Goal: Task Accomplishment & Management: Use online tool/utility

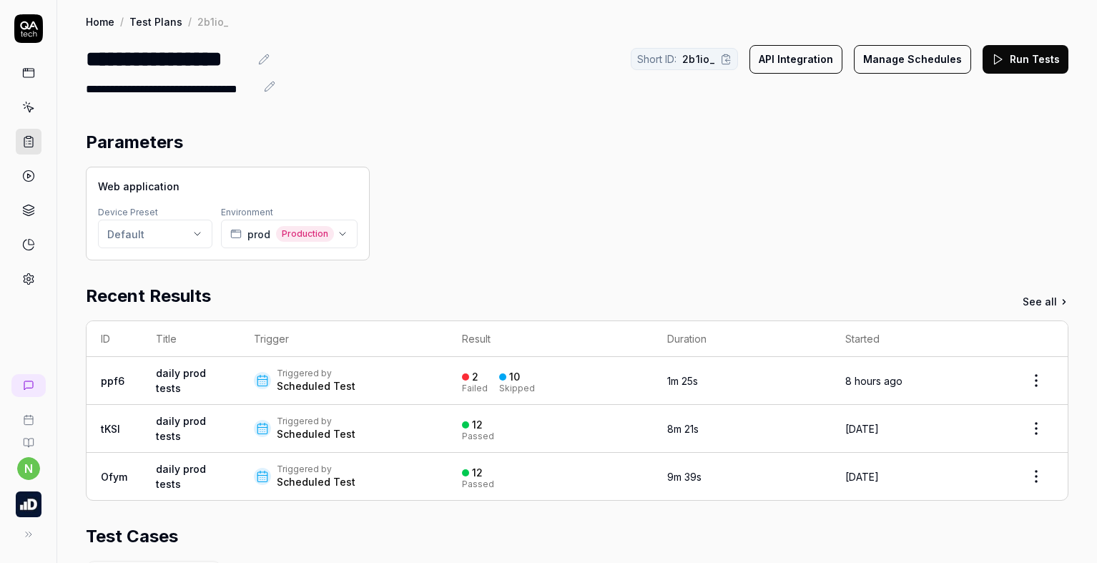
click at [1012, 65] on button "Run Tests" at bounding box center [1026, 59] width 86 height 29
click at [34, 172] on icon at bounding box center [28, 175] width 13 height 13
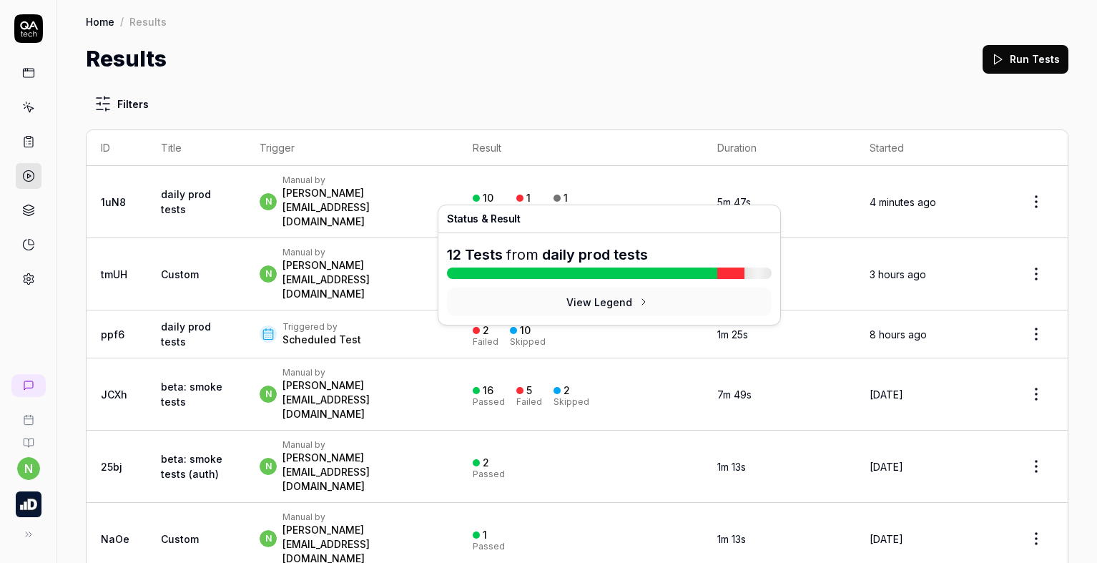
click at [655, 190] on div "10 Passed 1 Failed 1 Running" at bounding box center [581, 202] width 216 height 24
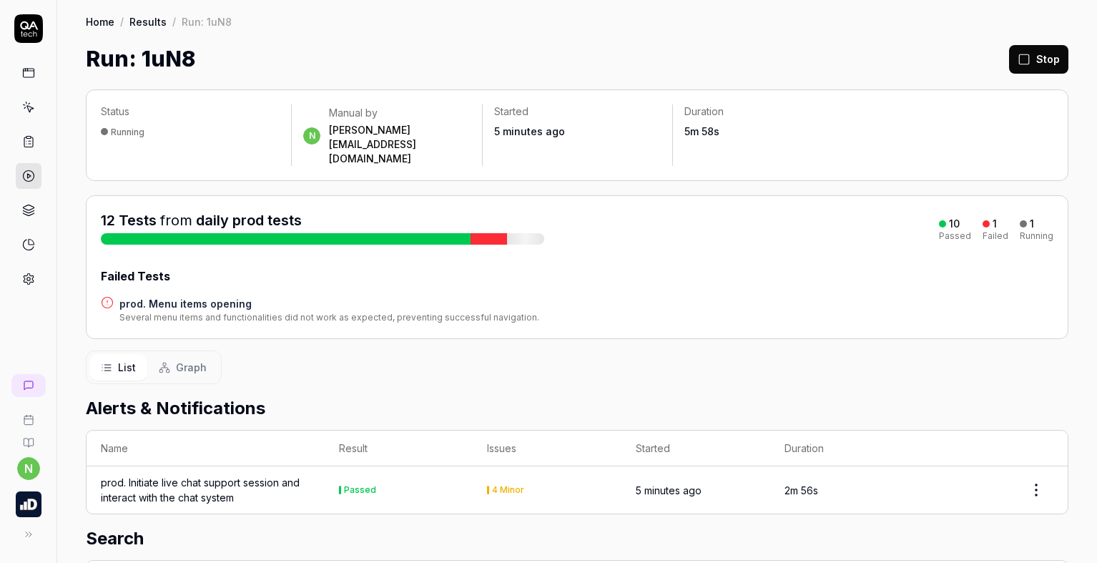
click at [205, 296] on h4 "prod. Menu items opening" at bounding box center [329, 303] width 420 height 15
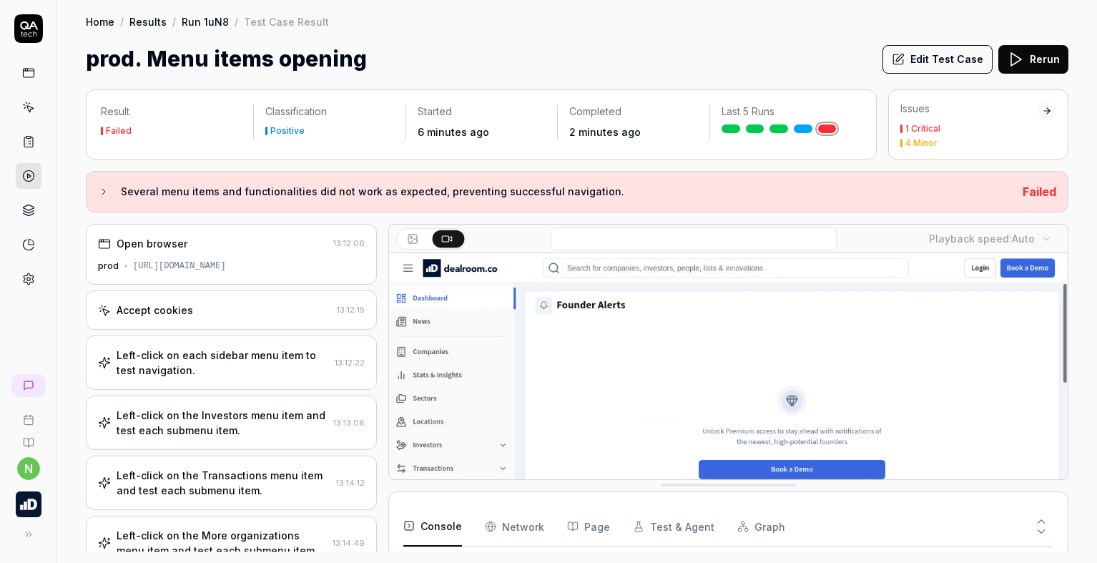
click at [936, 64] on button "Edit Test Case" at bounding box center [937, 59] width 110 height 29
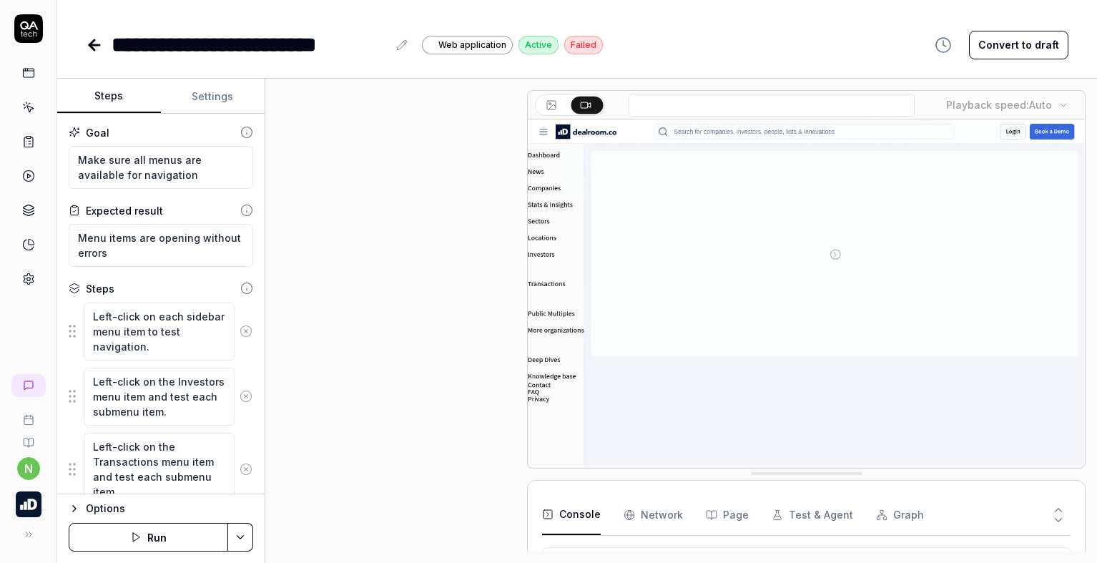
scroll to position [544, 0]
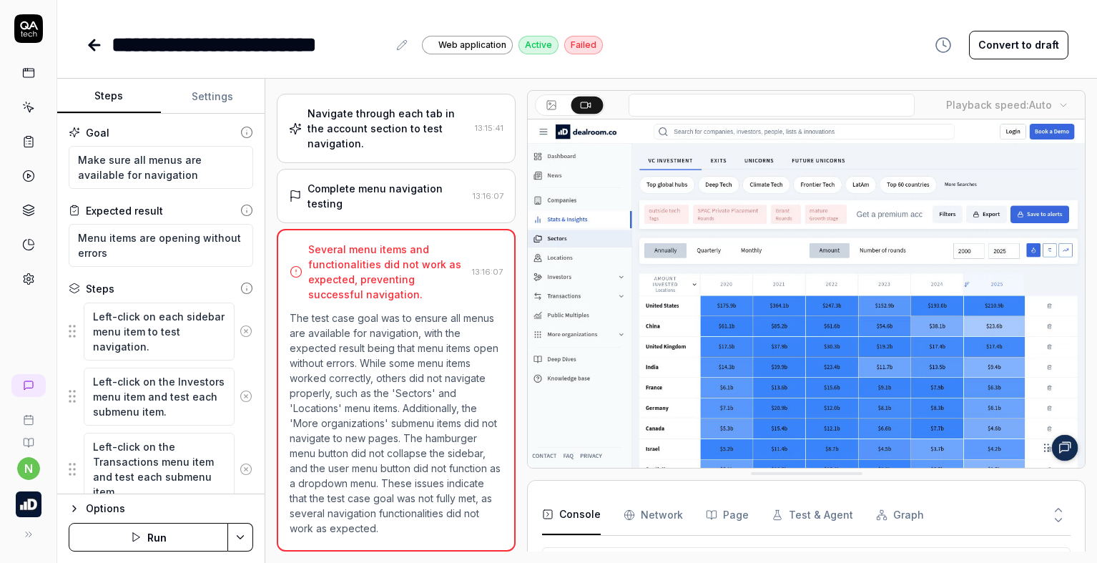
click at [199, 102] on button "Settings" at bounding box center [213, 96] width 104 height 34
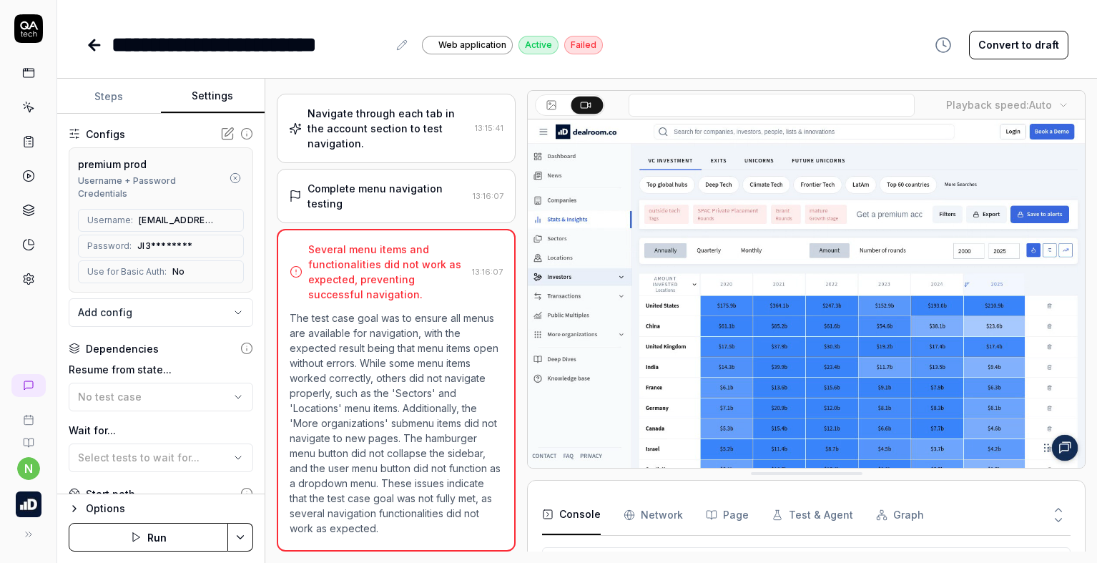
scroll to position [180, 0]
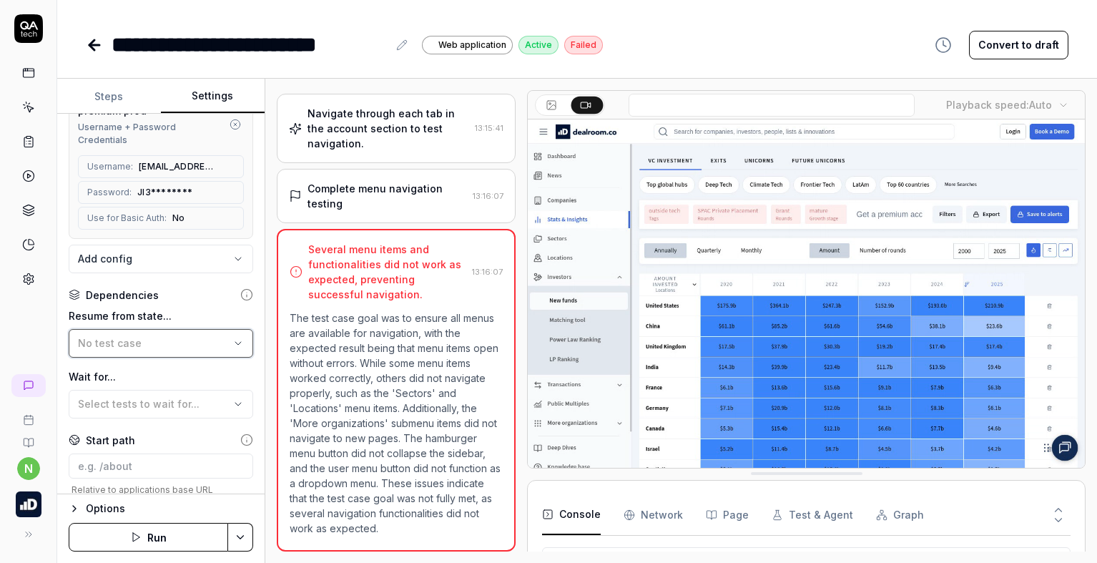
click at [186, 343] on div "No test case" at bounding box center [154, 342] width 152 height 15
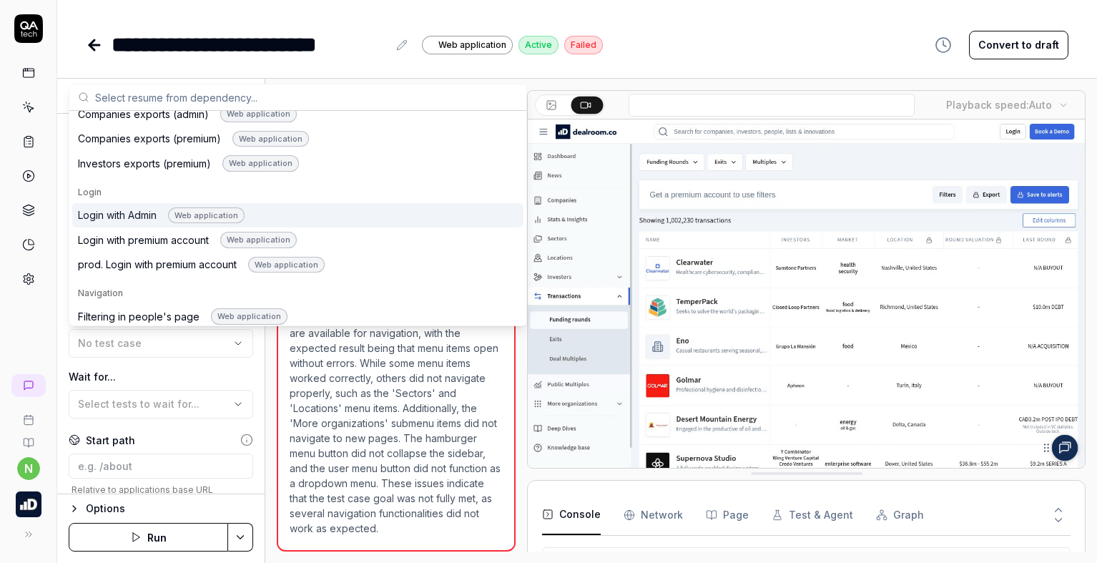
scroll to position [806, 0]
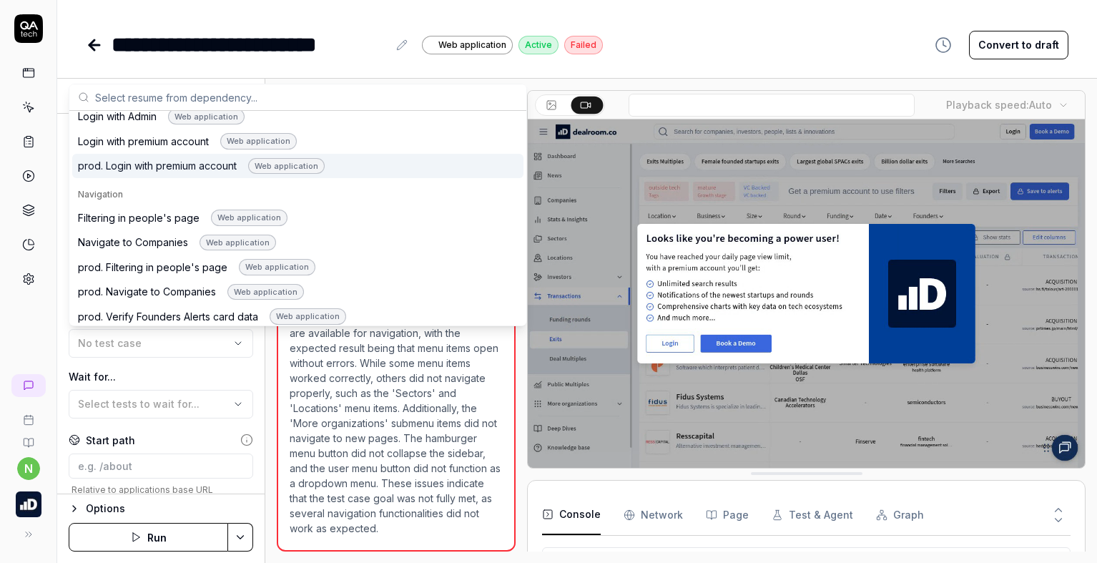
click at [174, 165] on div "prod. Login with premium account Web application" at bounding box center [201, 166] width 247 height 16
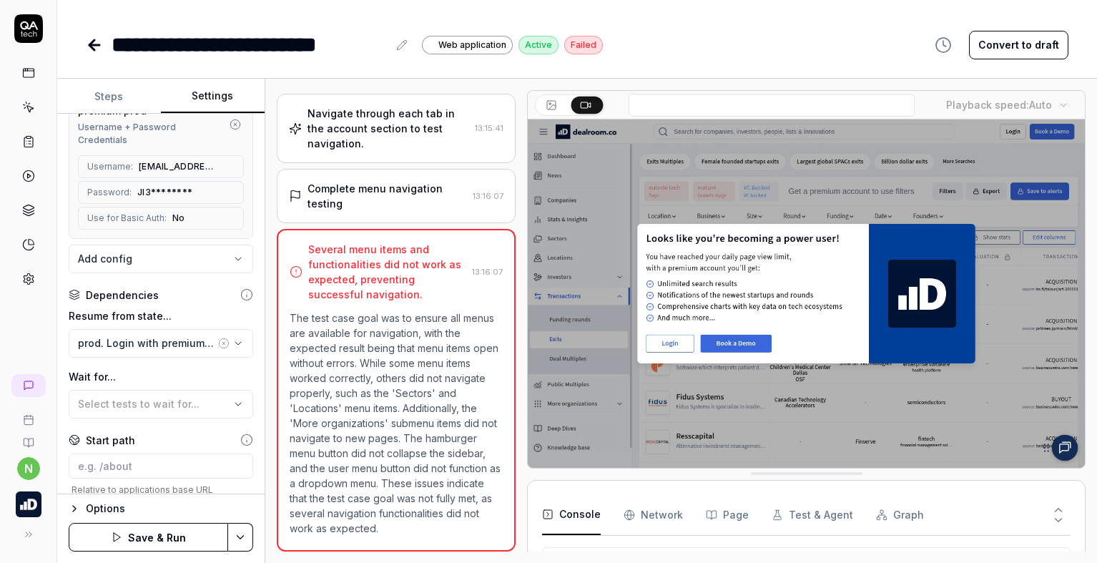
click at [166, 529] on button "Save & Run" at bounding box center [148, 537] width 159 height 29
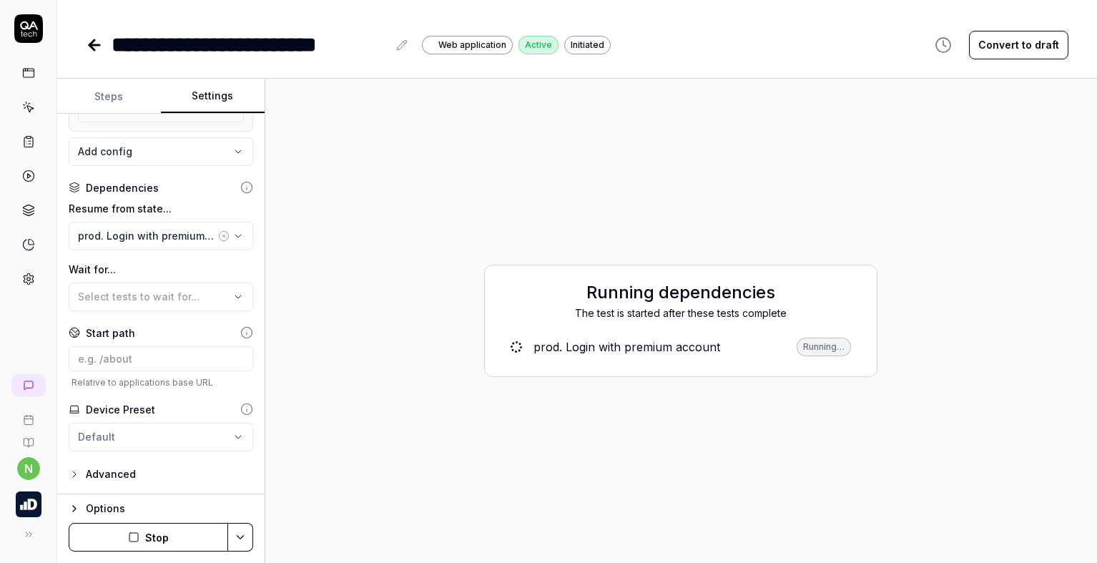
click at [72, 509] on icon "button" at bounding box center [74, 508] width 11 height 11
click at [172, 535] on button "Stop" at bounding box center [148, 537] width 159 height 29
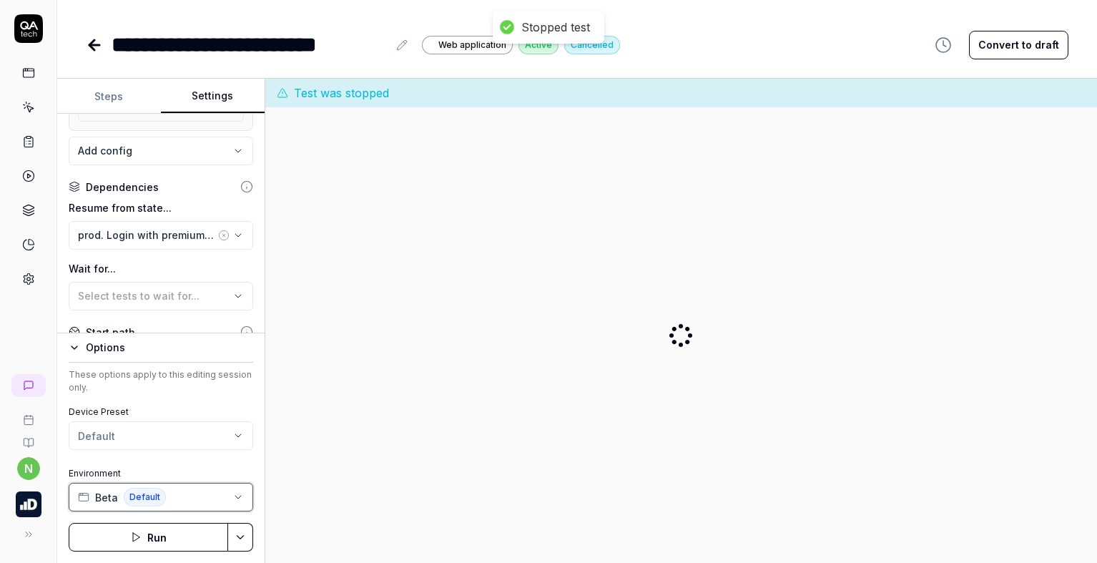
click at [183, 495] on button "Beta Default" at bounding box center [161, 497] width 185 height 29
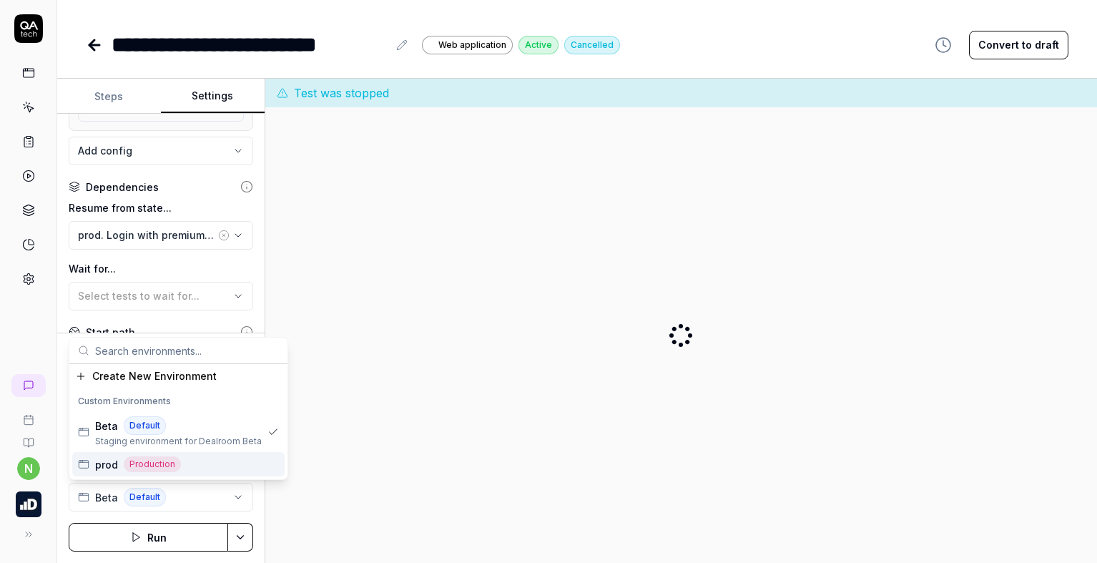
click at [203, 464] on div "prod Production" at bounding box center [178, 464] width 212 height 24
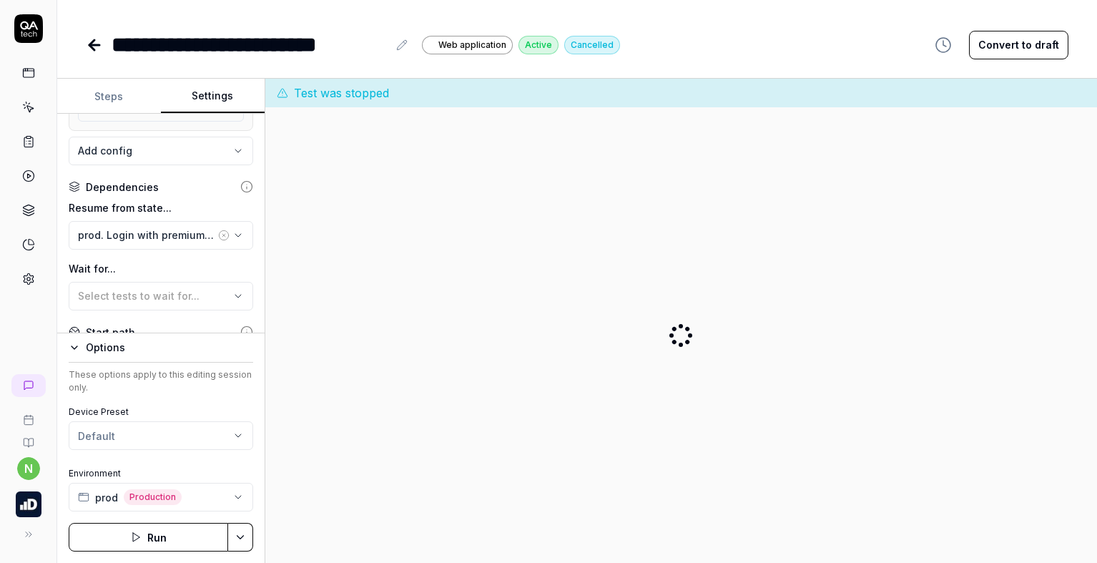
click at [179, 534] on button "Run" at bounding box center [148, 537] width 159 height 29
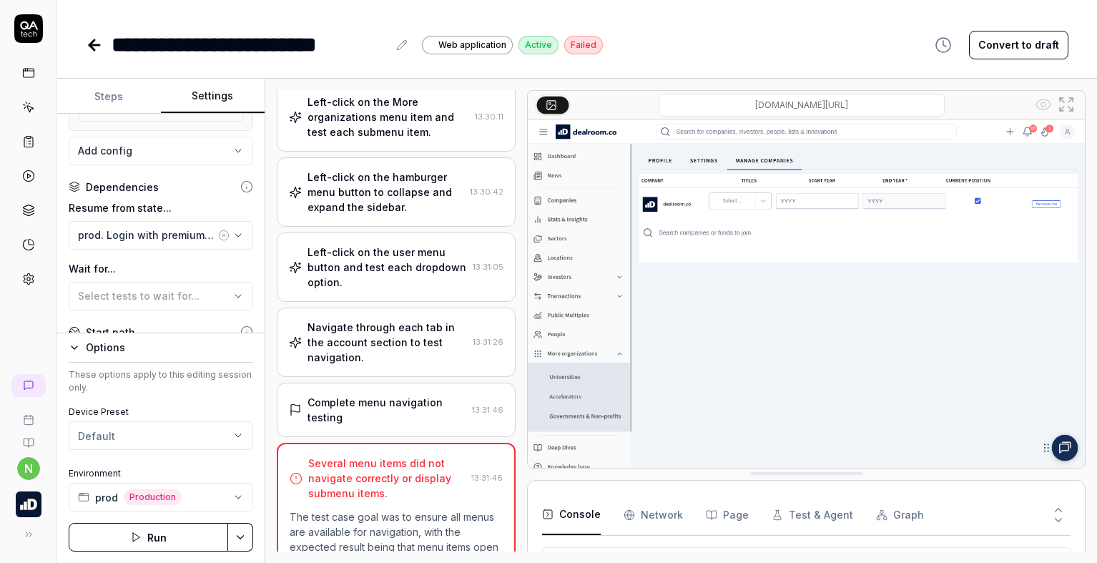
scroll to position [404, 0]
click at [386, 203] on div "Left-click on the hamburger menu button to collapse and expand the sidebar." at bounding box center [386, 192] width 157 height 45
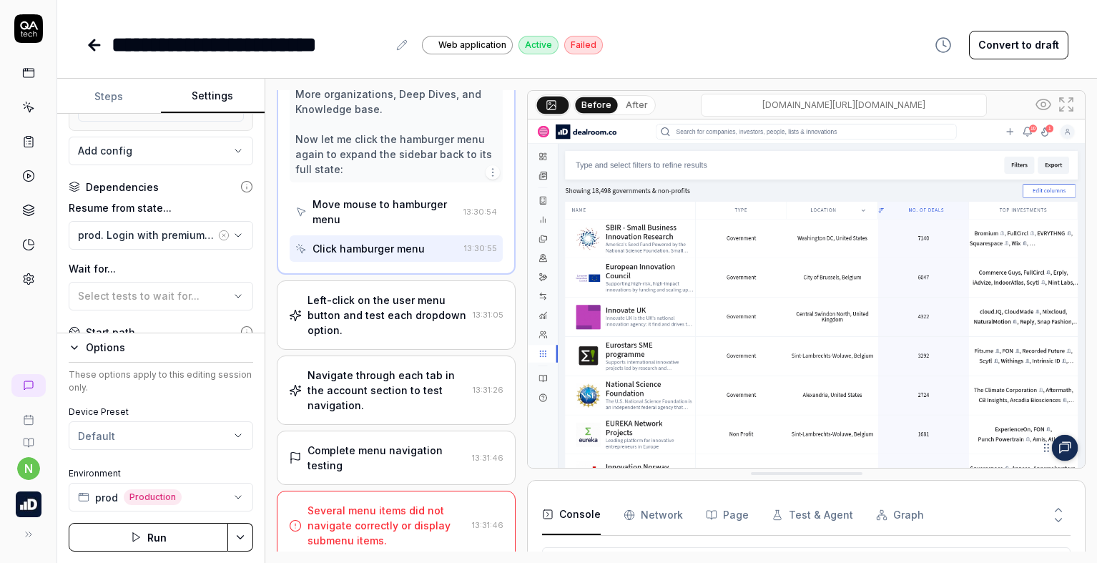
scroll to position [1001, 0]
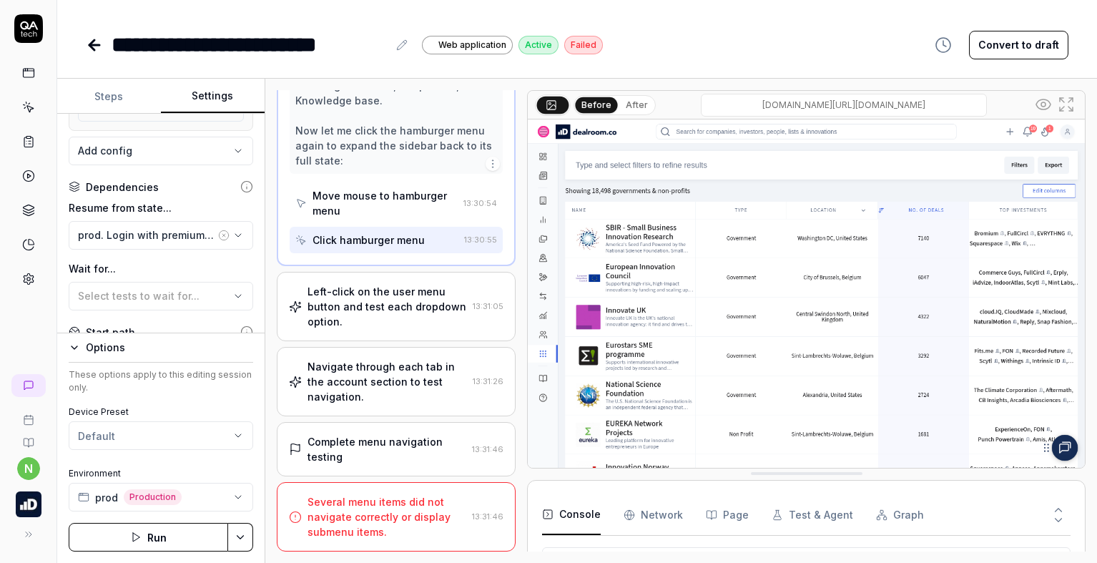
click at [402, 504] on div "Several menu items did not navigate correctly or display submenu items." at bounding box center [387, 516] width 159 height 45
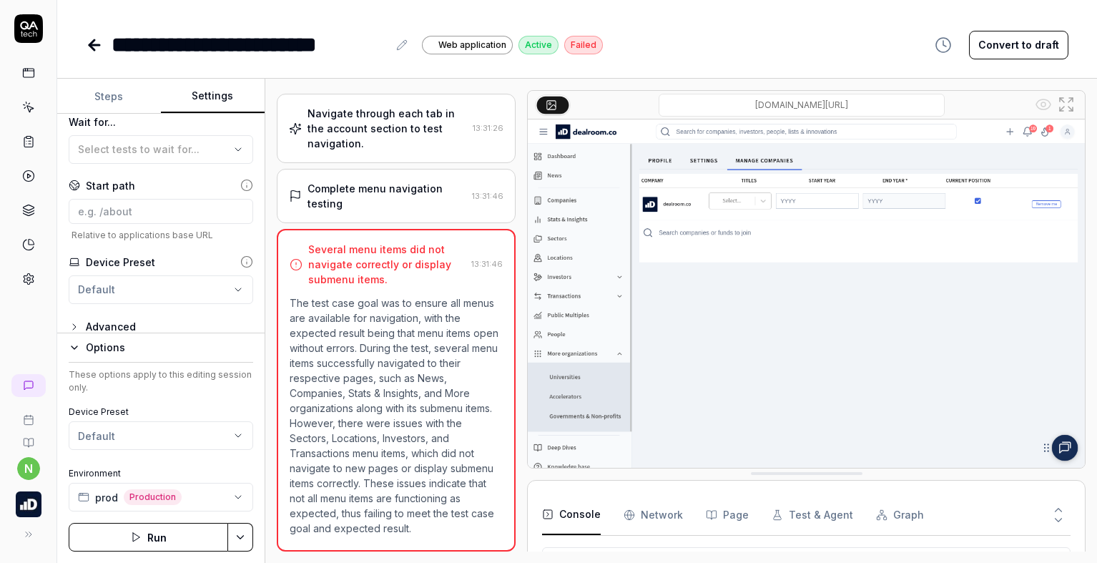
scroll to position [448, 0]
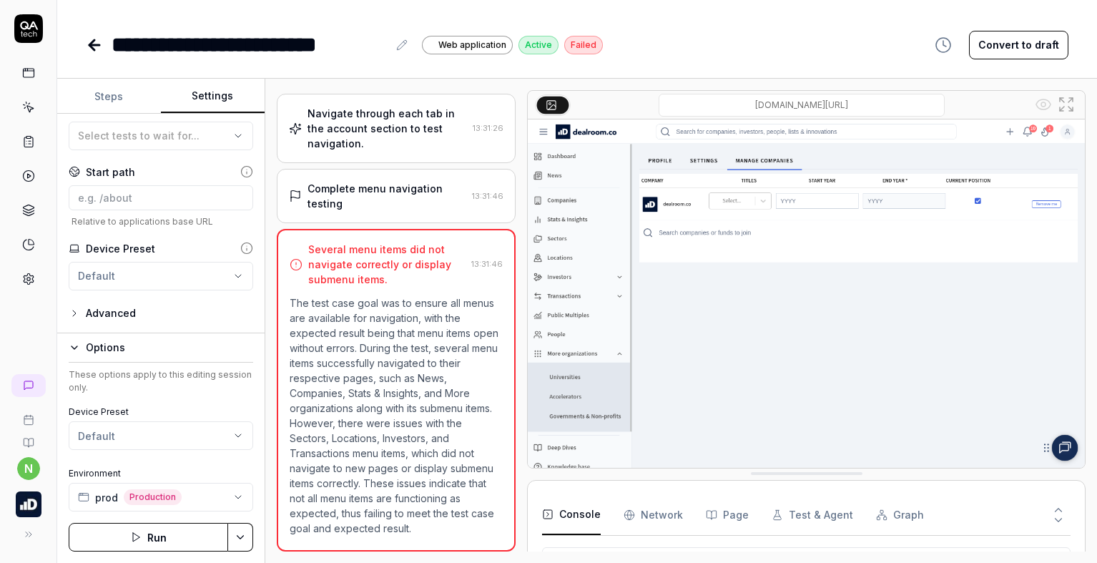
click at [101, 44] on icon at bounding box center [94, 44] width 17 height 17
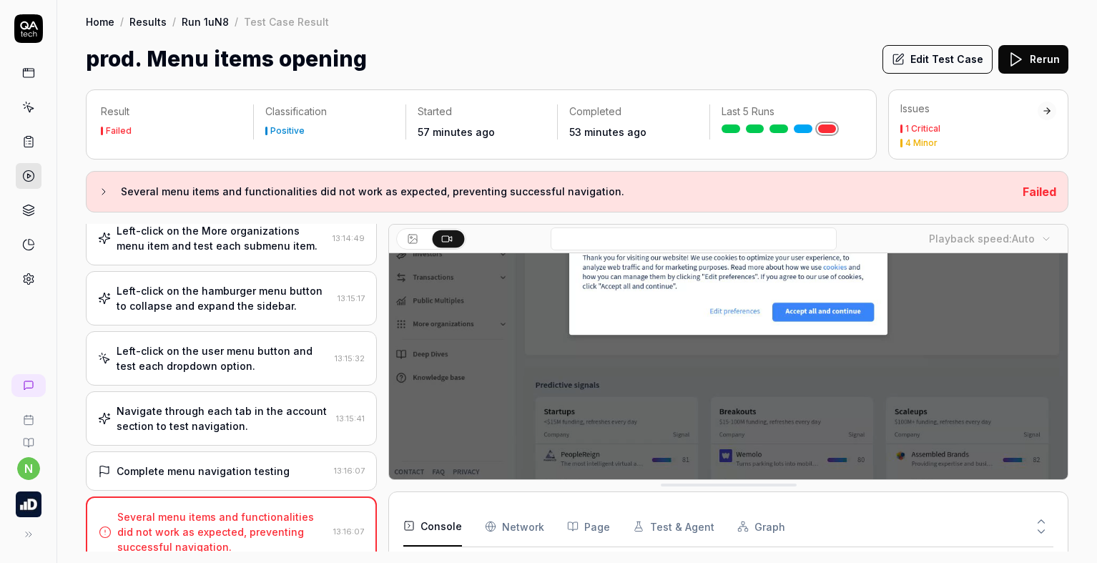
scroll to position [298, 0]
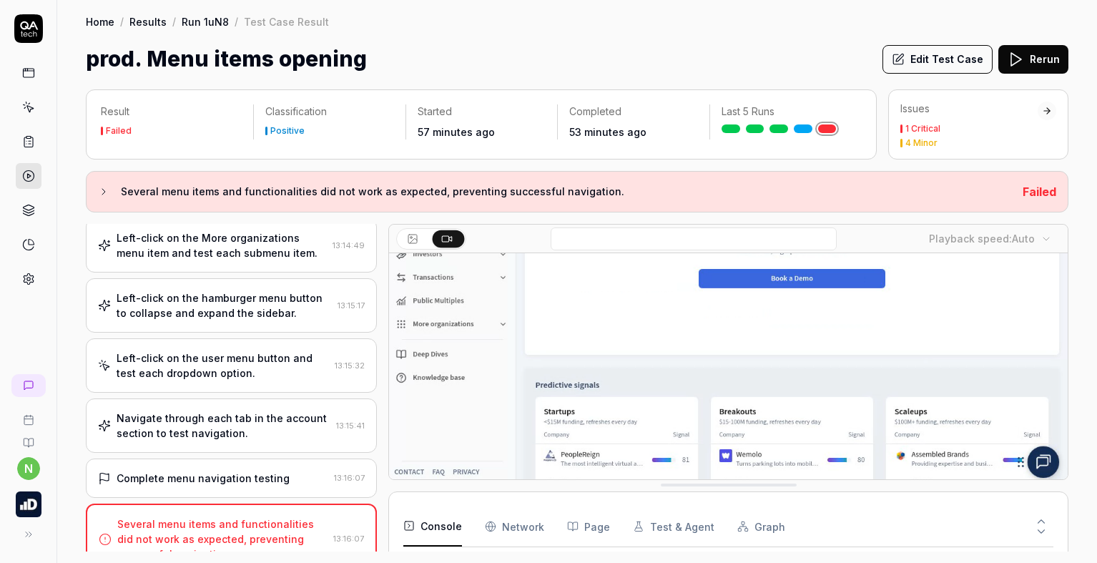
click at [905, 59] on icon at bounding box center [898, 59] width 13 height 13
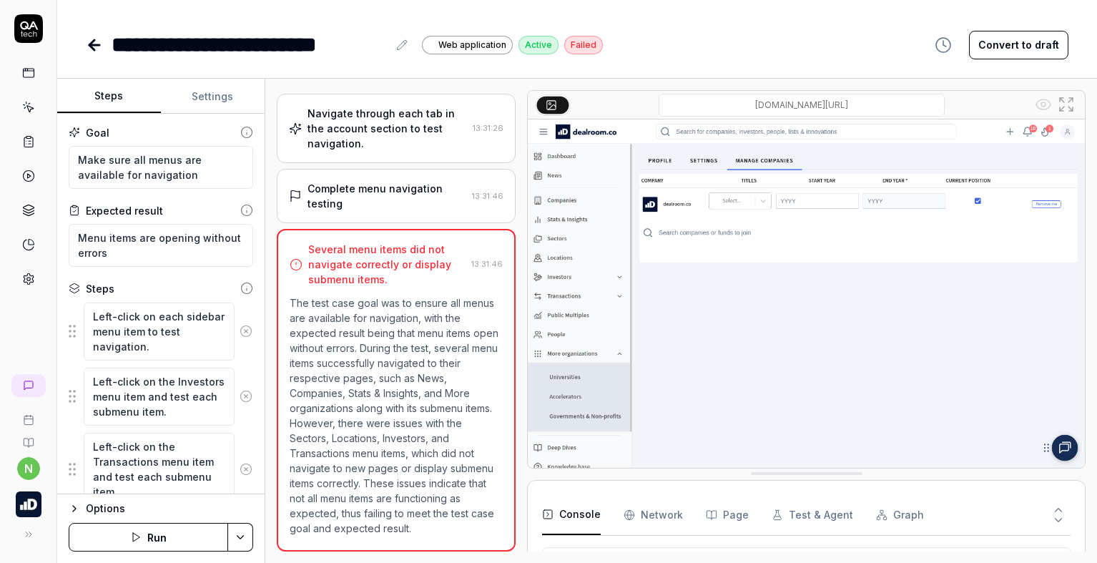
scroll to position [15, 0]
click at [71, 513] on icon "button" at bounding box center [74, 508] width 11 height 11
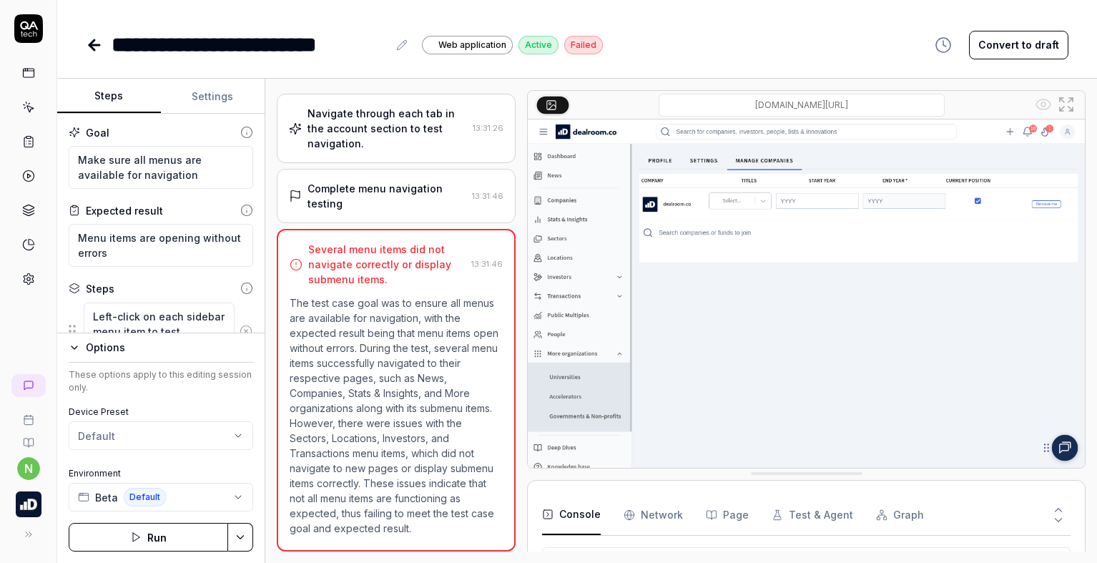
click at [72, 350] on icon "button" at bounding box center [74, 347] width 11 height 11
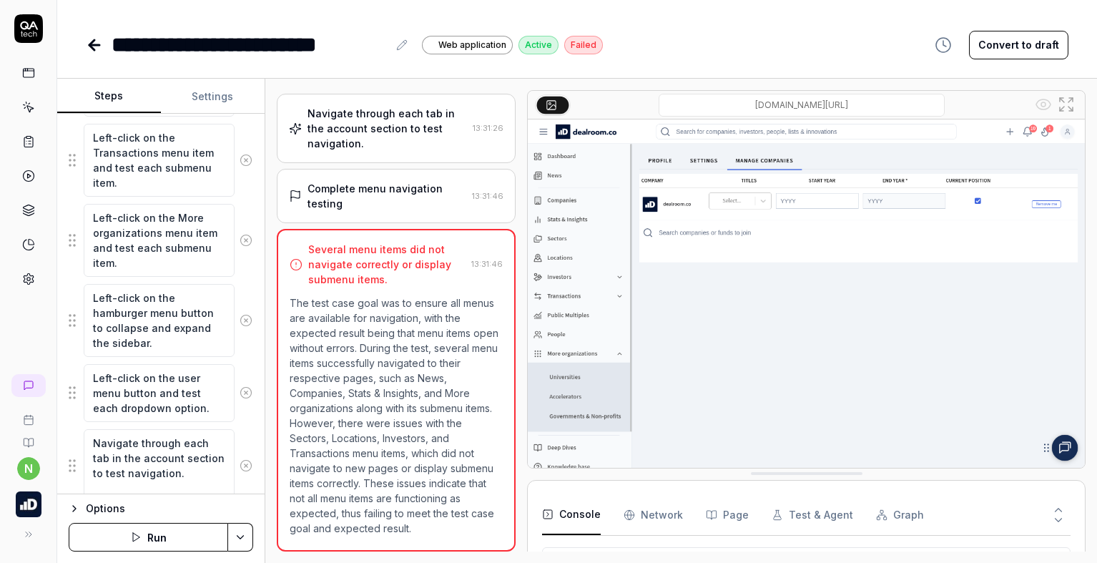
scroll to position [362, 0]
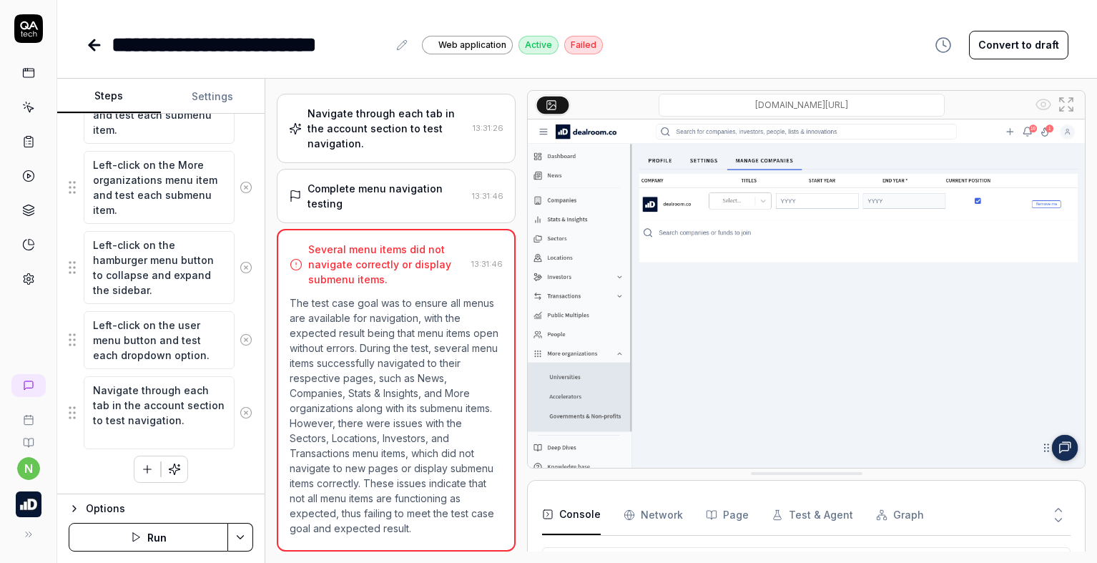
type textarea "*"
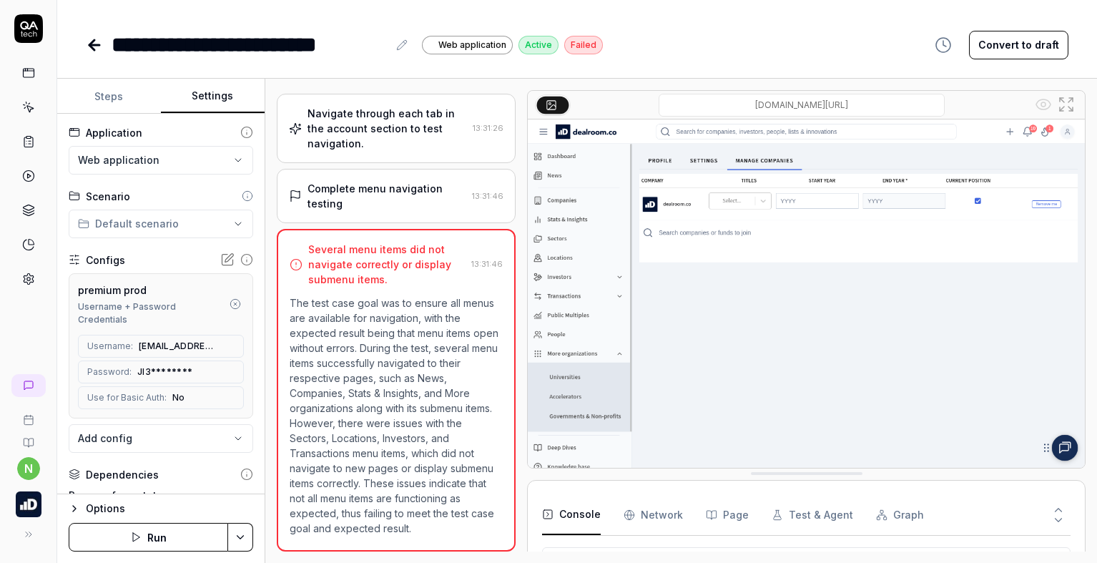
click at [213, 109] on button "Settings" at bounding box center [213, 96] width 104 height 34
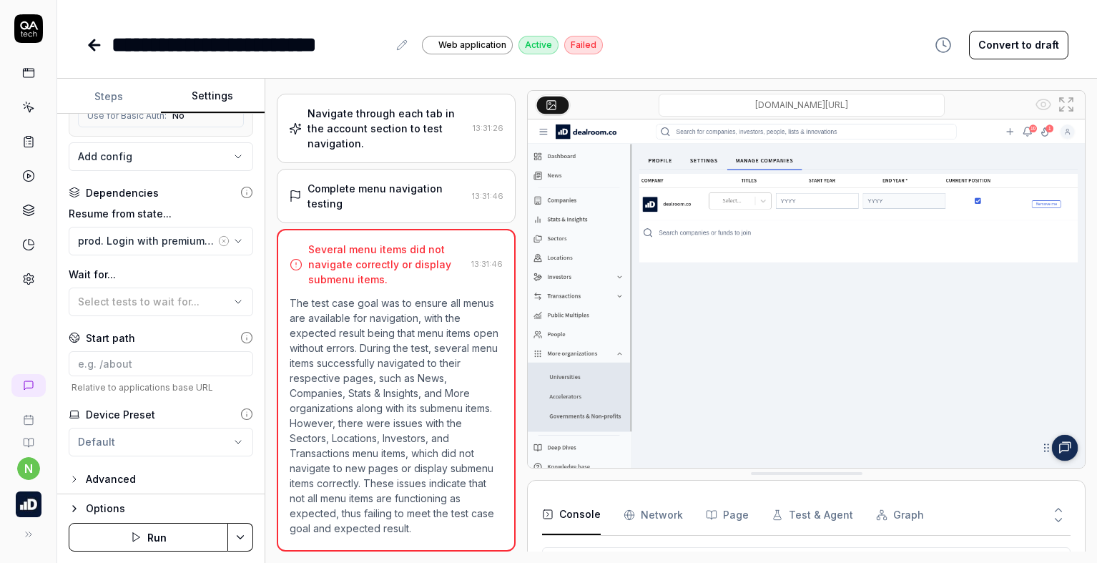
scroll to position [287, 0]
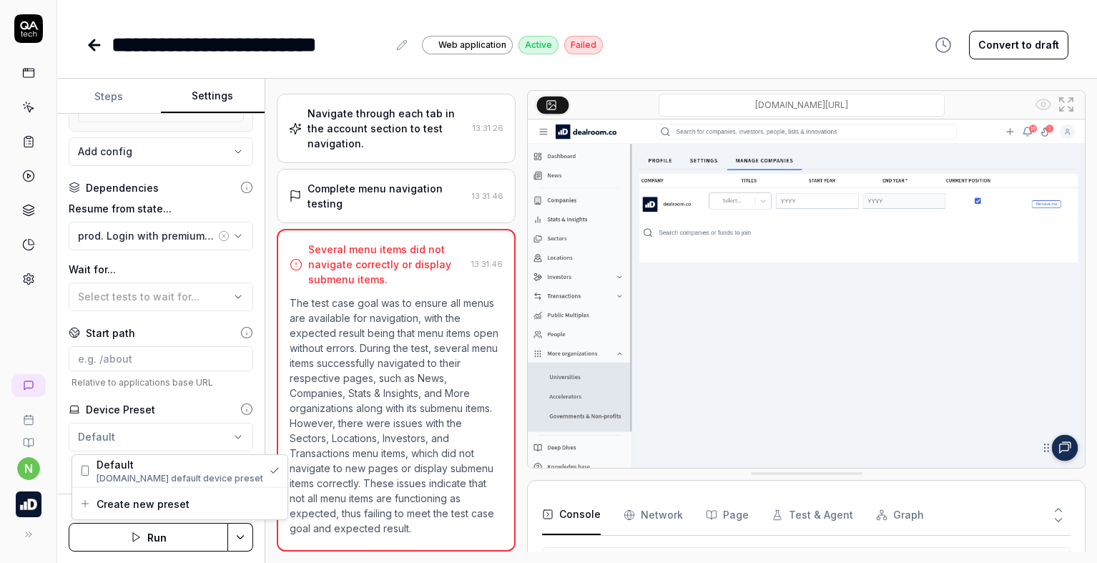
click at [226, 441] on html "**********" at bounding box center [548, 281] width 1097 height 563
click at [225, 438] on html "**********" at bounding box center [548, 281] width 1097 height 563
click at [232, 297] on icon "button" at bounding box center [237, 296] width 11 height 11
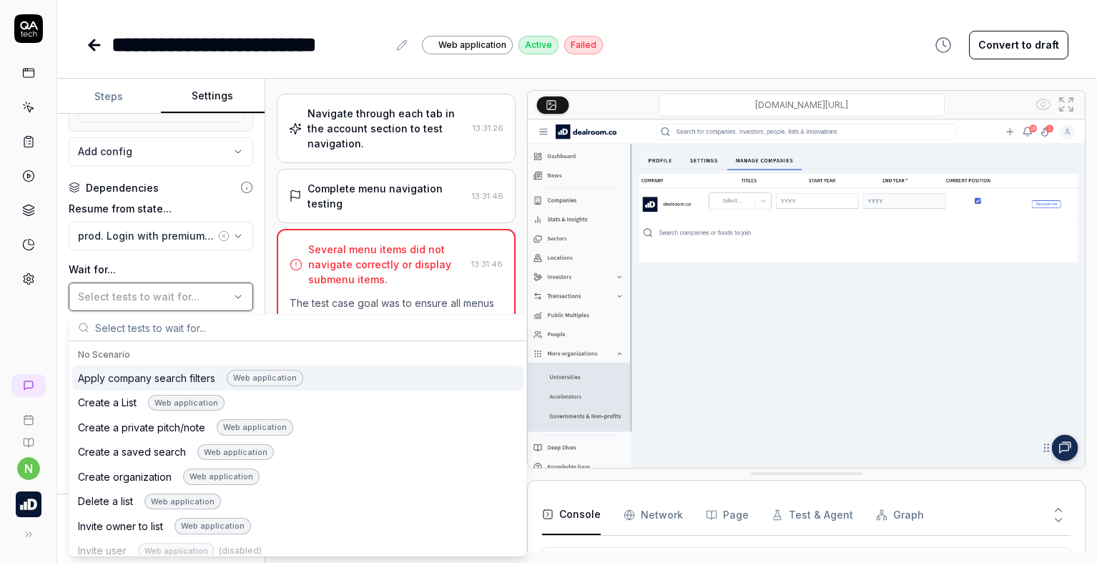
click at [232, 297] on icon "button" at bounding box center [237, 296] width 11 height 11
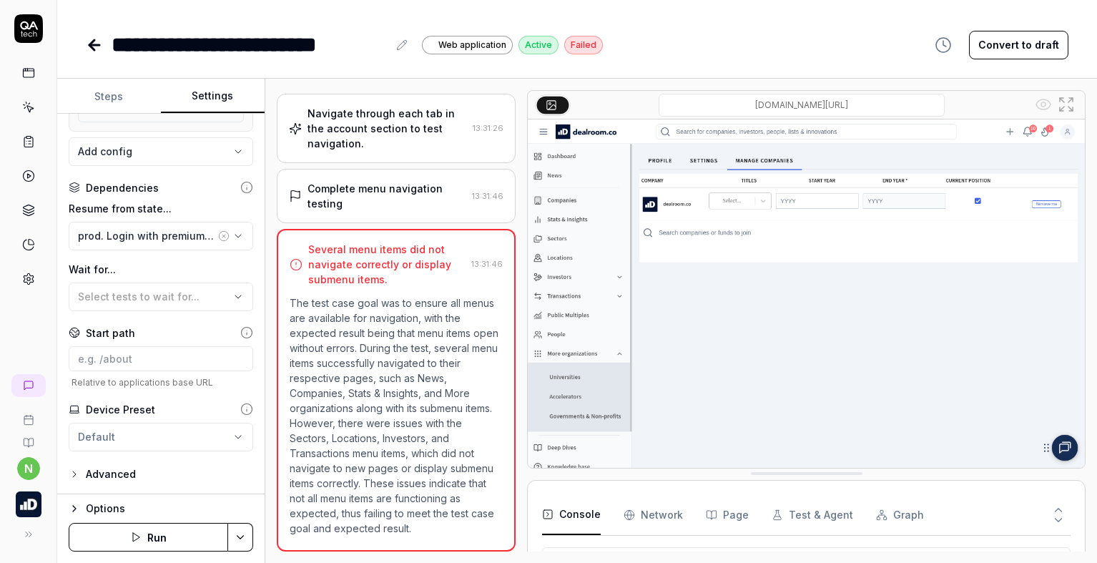
click at [73, 474] on icon "button" at bounding box center [74, 473] width 11 height 11
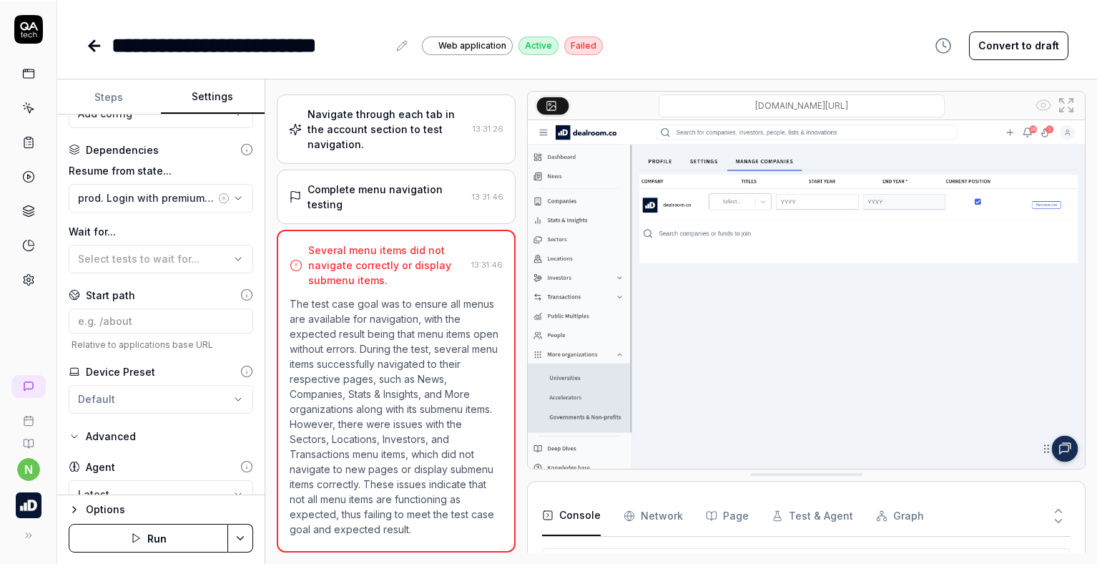
scroll to position [400, 0]
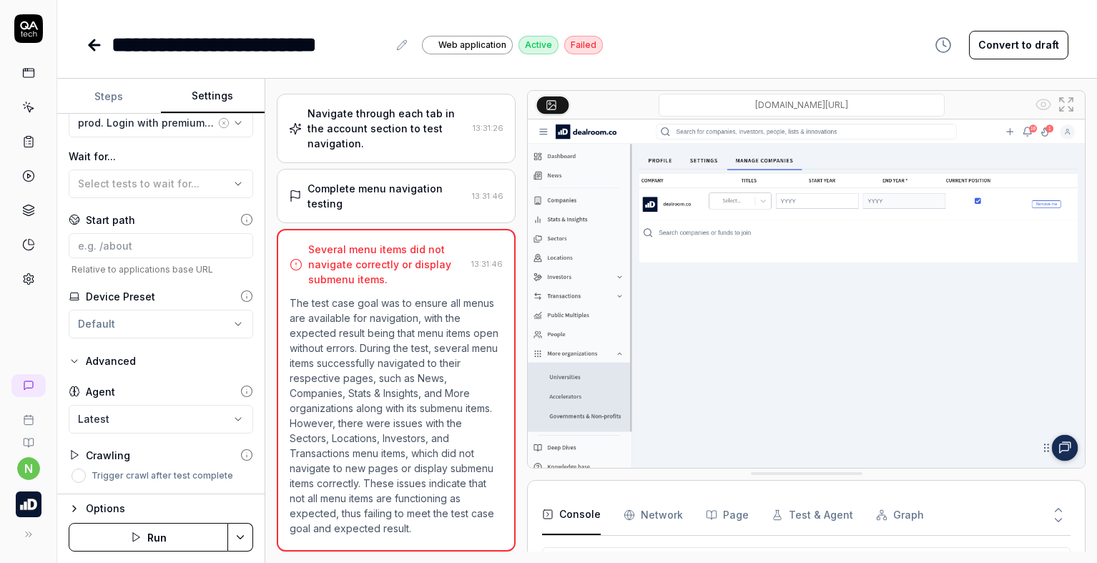
click at [230, 418] on body "**********" at bounding box center [548, 281] width 1097 height 563
click at [228, 419] on body "**********" at bounding box center [548, 281] width 1097 height 563
